Goal: Information Seeking & Learning: Learn about a topic

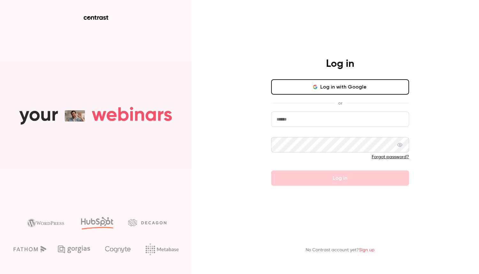
click at [315, 114] on input "email" at bounding box center [340, 118] width 138 height 15
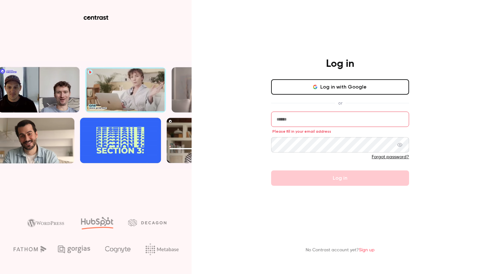
click at [321, 88] on button "Log in with Google" at bounding box center [340, 86] width 138 height 15
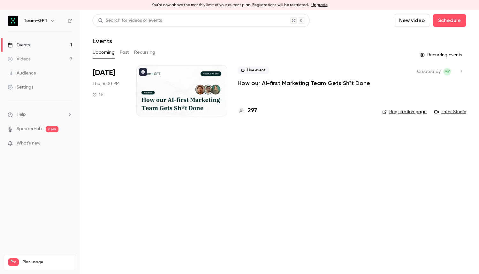
click at [312, 116] on li "[DATE] Thu, 6:00 PM 1 h Live event How our AI-first Marketing Team Gets Sh*t Do…" at bounding box center [279, 94] width 373 height 59
click at [305, 83] on p "How our AI-first Marketing Team Gets Sh*t Done" at bounding box center [303, 83] width 132 height 8
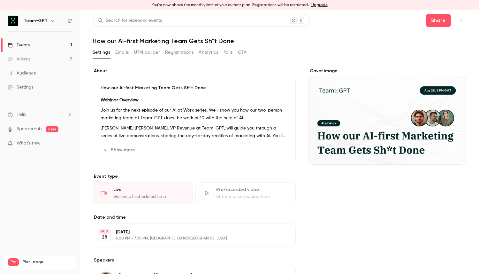
click at [122, 47] on div "Search for videos or events Share How our AI-first Marketing Team Gets Sh*t Don…" at bounding box center [279, 215] width 373 height 402
click at [122, 51] on button "Emails" at bounding box center [121, 52] width 13 height 10
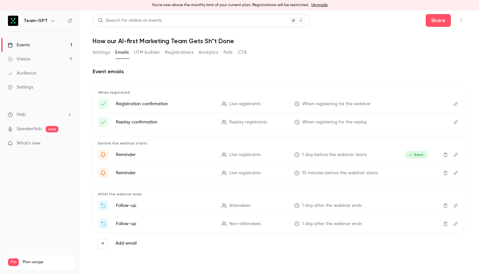
click at [199, 53] on button "Analytics" at bounding box center [209, 52] width 20 height 10
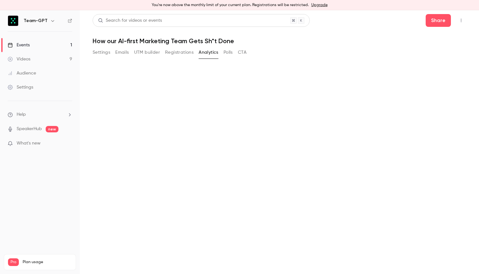
click at [178, 55] on main "Search for videos or events Share How our AI-first Marketing Team Gets Sh*t Don…" at bounding box center [279, 141] width 399 height 263
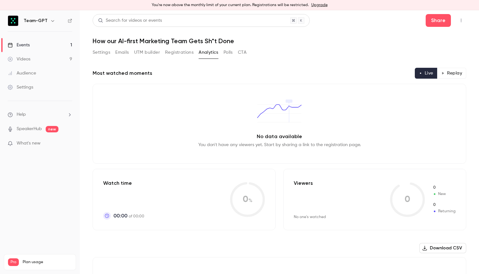
click at [178, 55] on button "Registrations" at bounding box center [179, 52] width 28 height 10
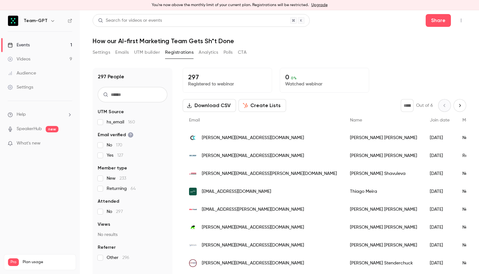
click at [137, 96] on input "text" at bounding box center [133, 94] width 70 height 15
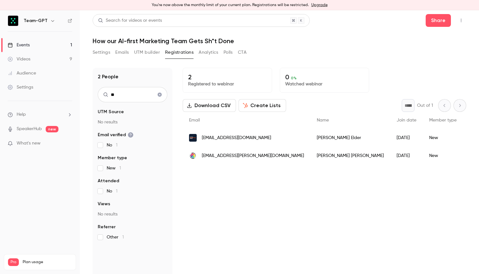
type input "*"
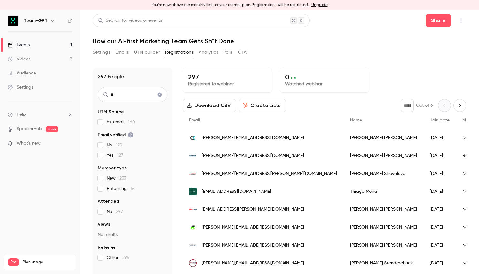
type input "**"
